Goal: Check status: Check status

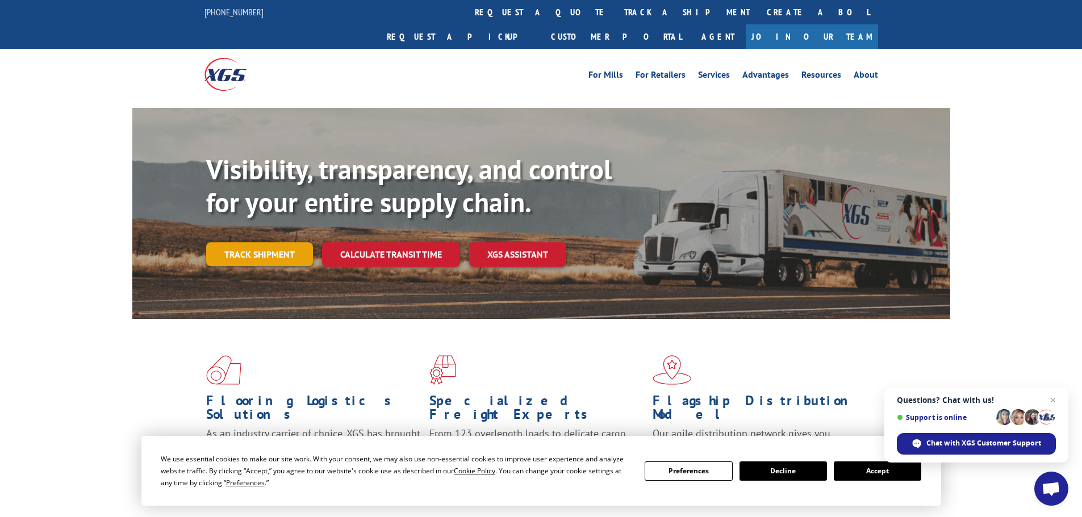
click at [223, 242] on link "Track shipment" at bounding box center [259, 254] width 107 height 24
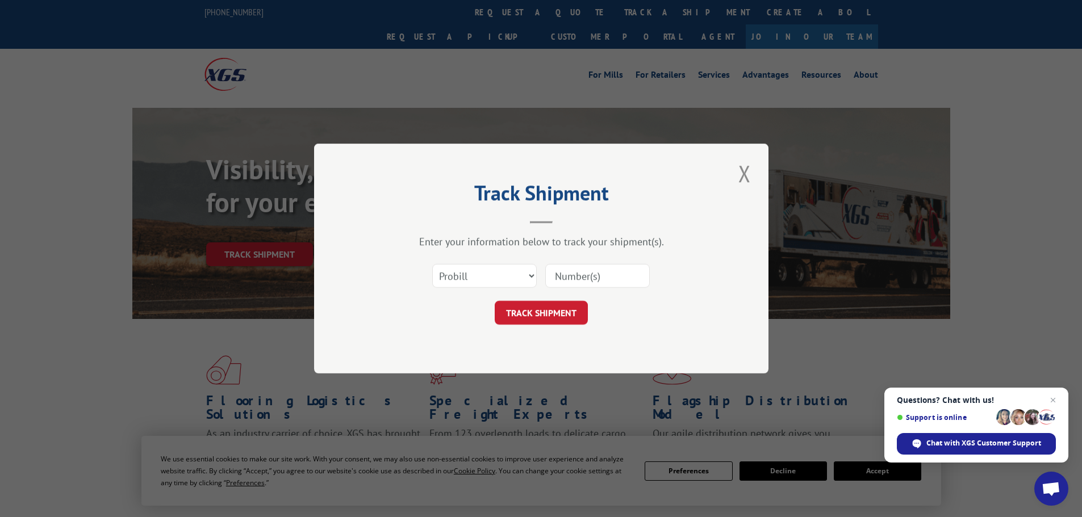
click at [549, 280] on input at bounding box center [597, 276] width 104 height 24
click at [500, 281] on select "Select category... Probill BOL PO" at bounding box center [484, 276] width 104 height 24
select select "po"
click at [432, 264] on select "Select category... Probill BOL PO" at bounding box center [484, 276] width 104 height 24
click at [626, 273] on input at bounding box center [597, 276] width 104 height 24
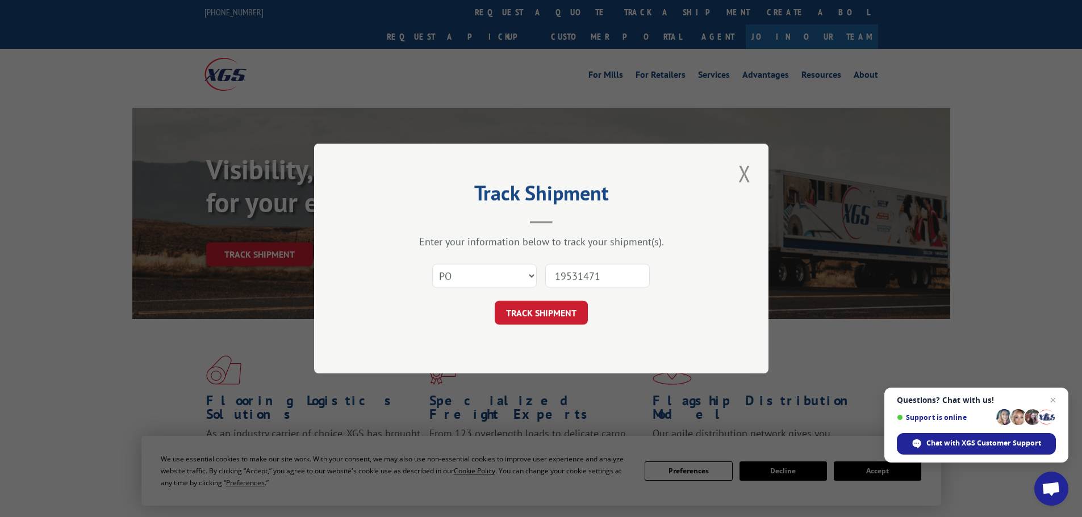
type input "19531471"
click at [495, 301] on button "TRACK SHIPMENT" at bounding box center [541, 313] width 93 height 24
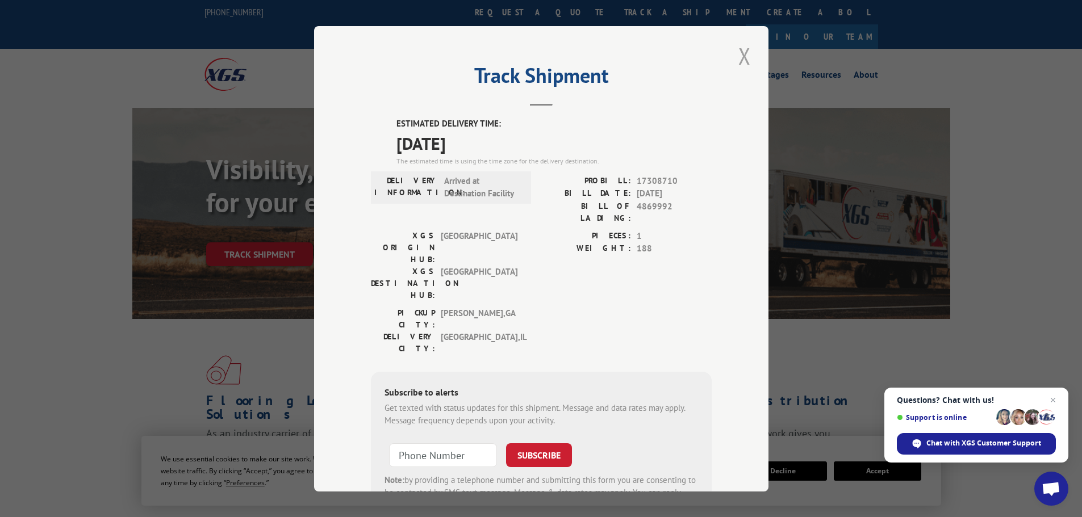
click at [742, 58] on button "Close modal" at bounding box center [744, 55] width 19 height 31
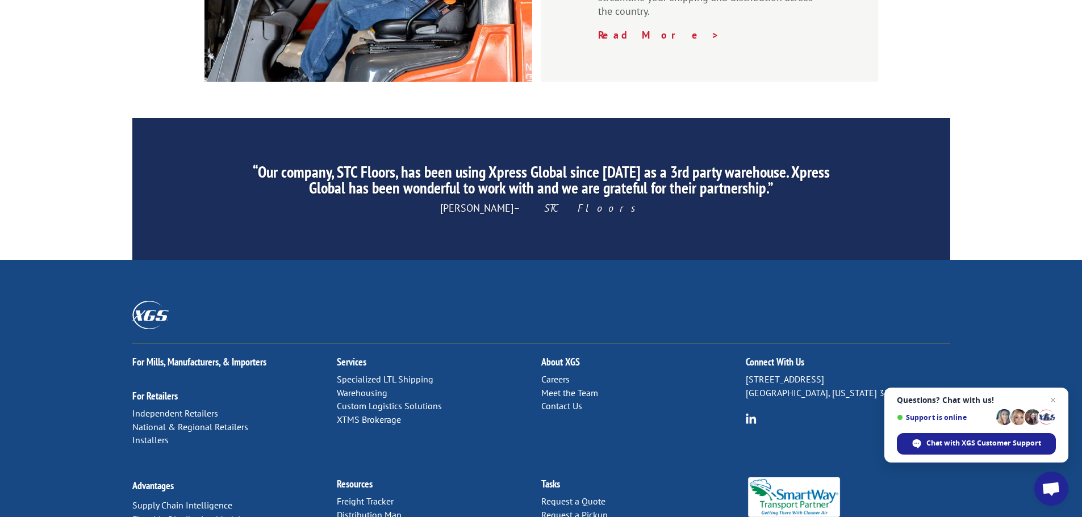
scroll to position [1730, 0]
